Goal: Task Accomplishment & Management: Manage account settings

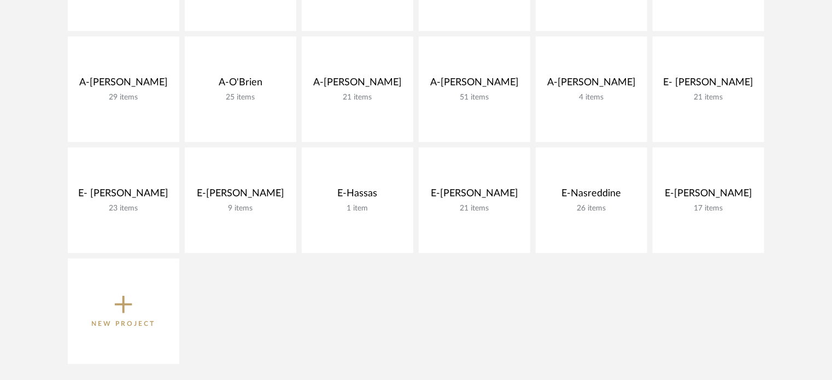
scroll to position [457, 0]
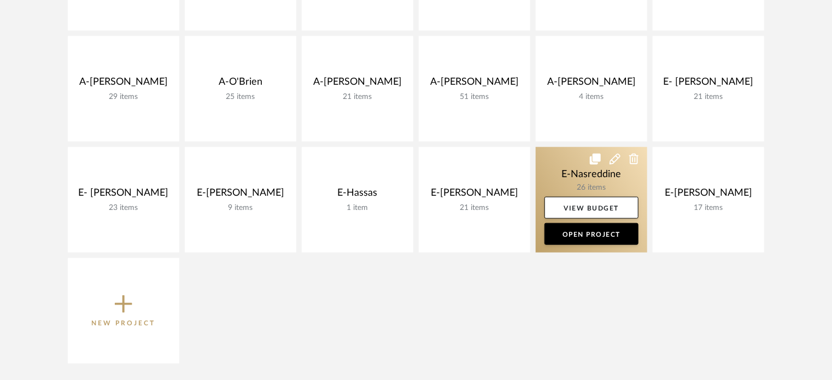
click at [581, 163] on link at bounding box center [592, 200] width 112 height 106
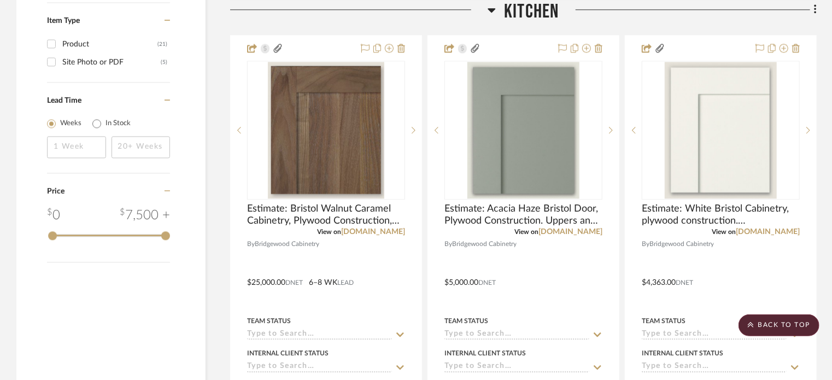
scroll to position [1303, 0]
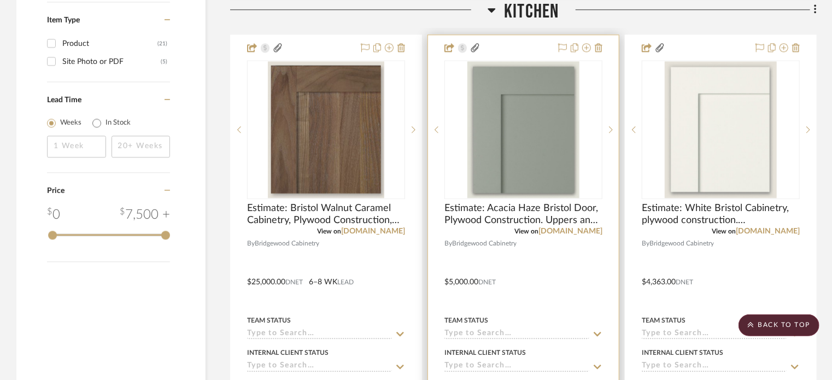
click at [531, 258] on div at bounding box center [523, 274] width 191 height 478
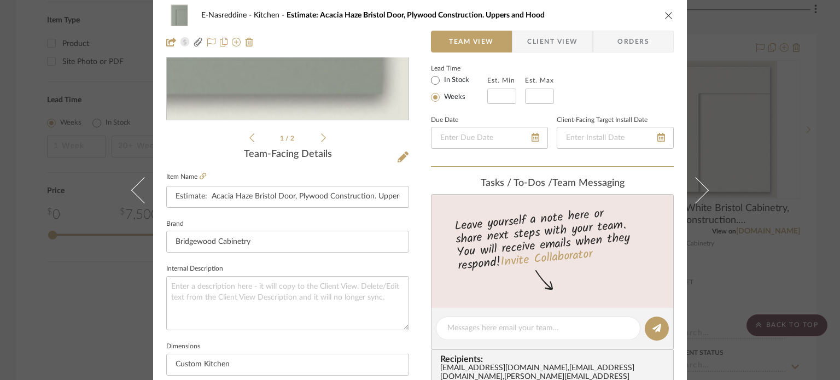
scroll to position [199, 0]
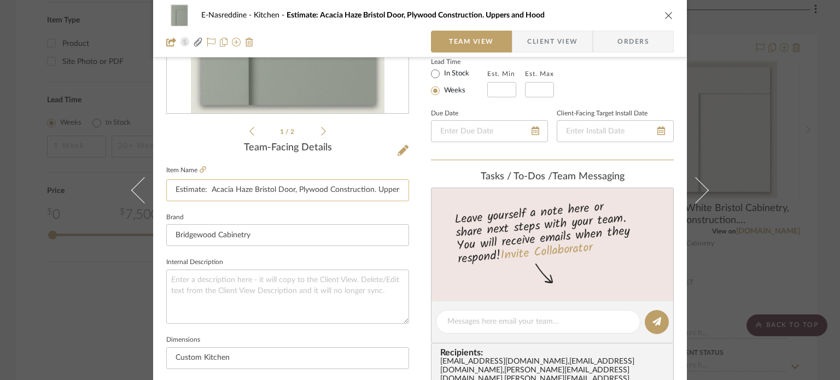
click at [259, 189] on input "Estimate: Acacia Haze Bristol Door, Plywood Construction. Uppers and Hood" at bounding box center [287, 190] width 243 height 22
type input "Estimate: Acacia Haze Manhattan Door, Plywood Construction. Uppers and Hood"
click at [274, 223] on fieldset "Brand Bridgewood Cabinetry" at bounding box center [287, 228] width 243 height 37
click at [102, 265] on div "E-Nasreddine Kitchen Estimate: Acacia Haze Manhattan Door, Plywood Construction…" at bounding box center [420, 190] width 840 height 380
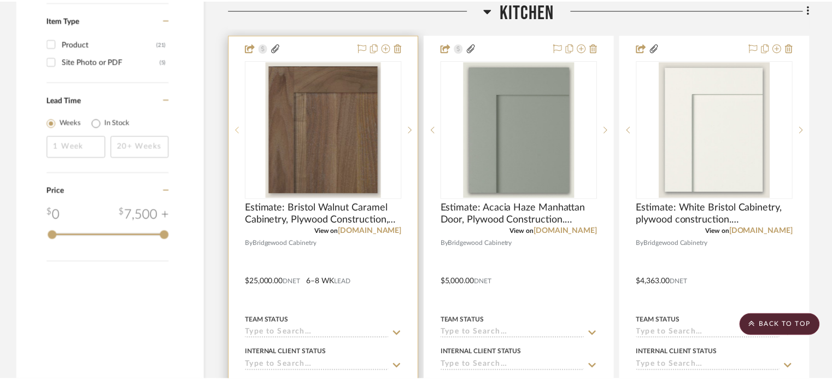
scroll to position [1303, 0]
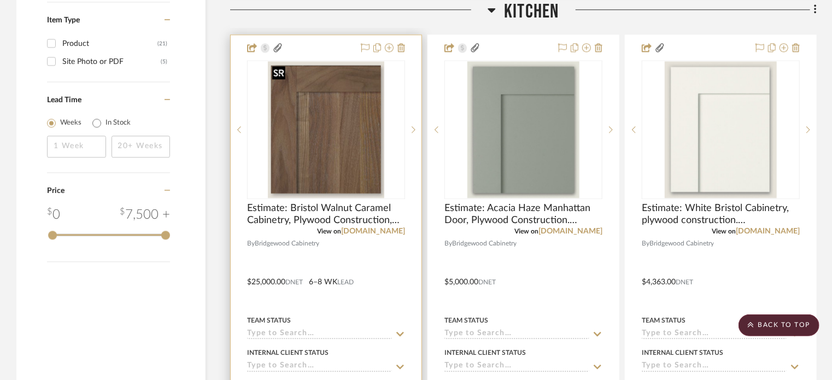
click at [300, 171] on img "0" at bounding box center [326, 129] width 117 height 137
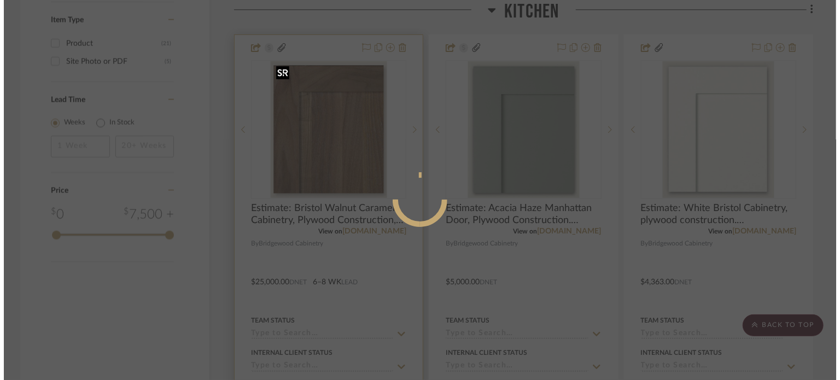
scroll to position [0, 0]
